Goal: Check status: Check status

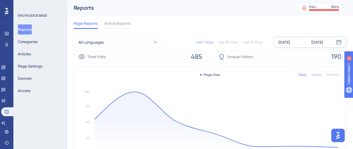
click at [294, 38] on div "[DATE] [DATE]" at bounding box center [310, 42] width 72 height 11
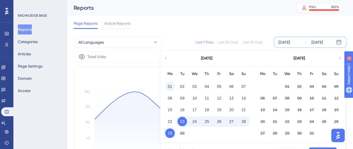
click at [167, 90] on button "01" at bounding box center [169, 86] width 9 height 9
